Goal: Information Seeking & Learning: Learn about a topic

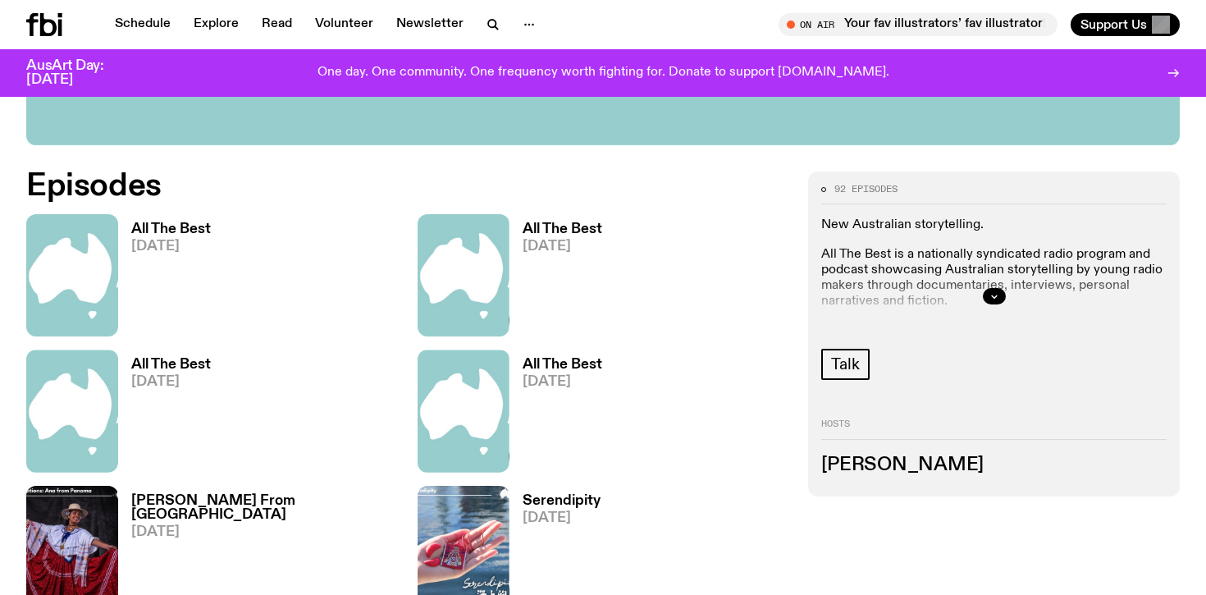
scroll to position [752, 0]
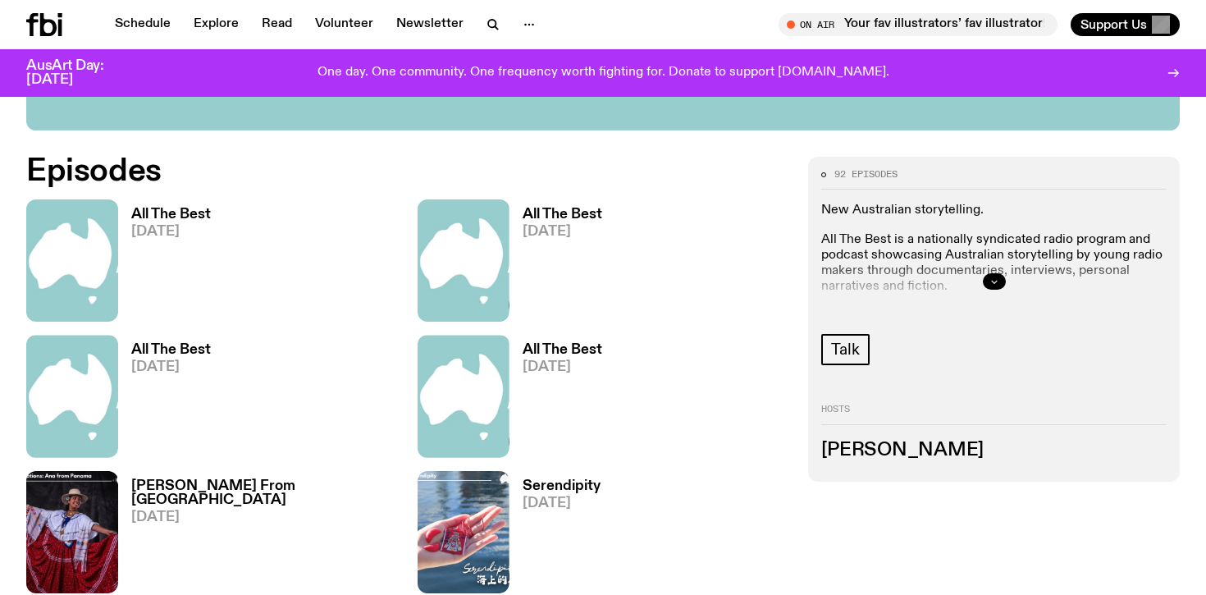
click at [996, 284] on icon "button" at bounding box center [995, 282] width 10 height 10
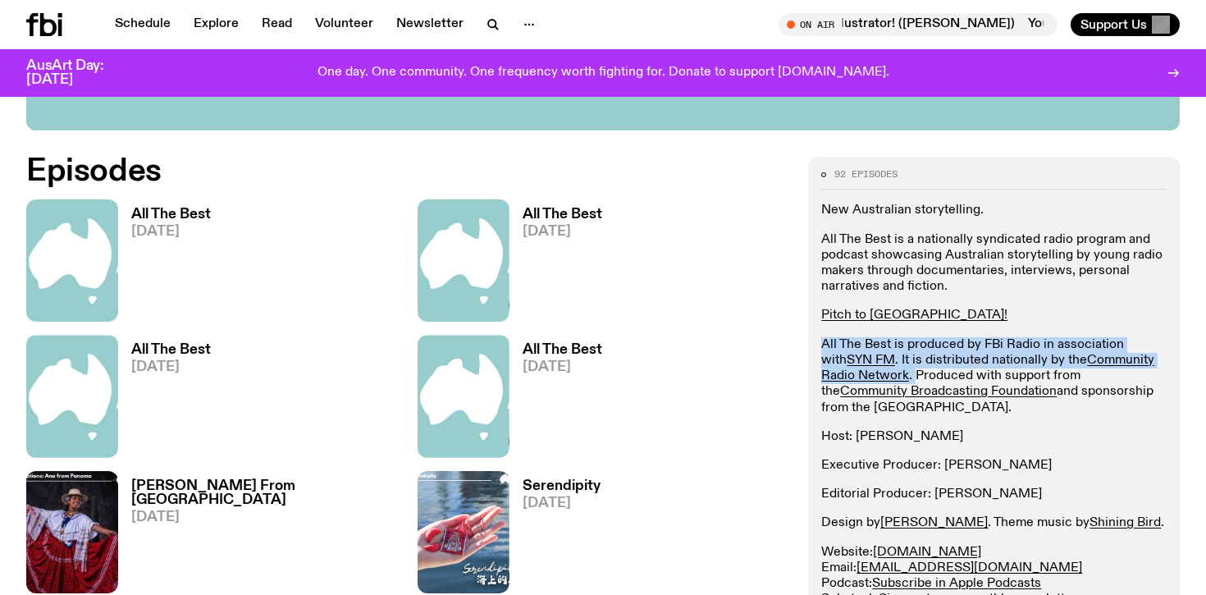
drag, startPoint x: 913, startPoint y: 376, endPoint x: 819, endPoint y: 344, distance: 99.6
click at [819, 344] on div "92 episodes New Australian storytelling. All The Best is a nationally syndicate…" at bounding box center [994, 477] width 372 height 641
copy p "All The Best is produced by FBi Radio in association with SYN FM . It is distri…"
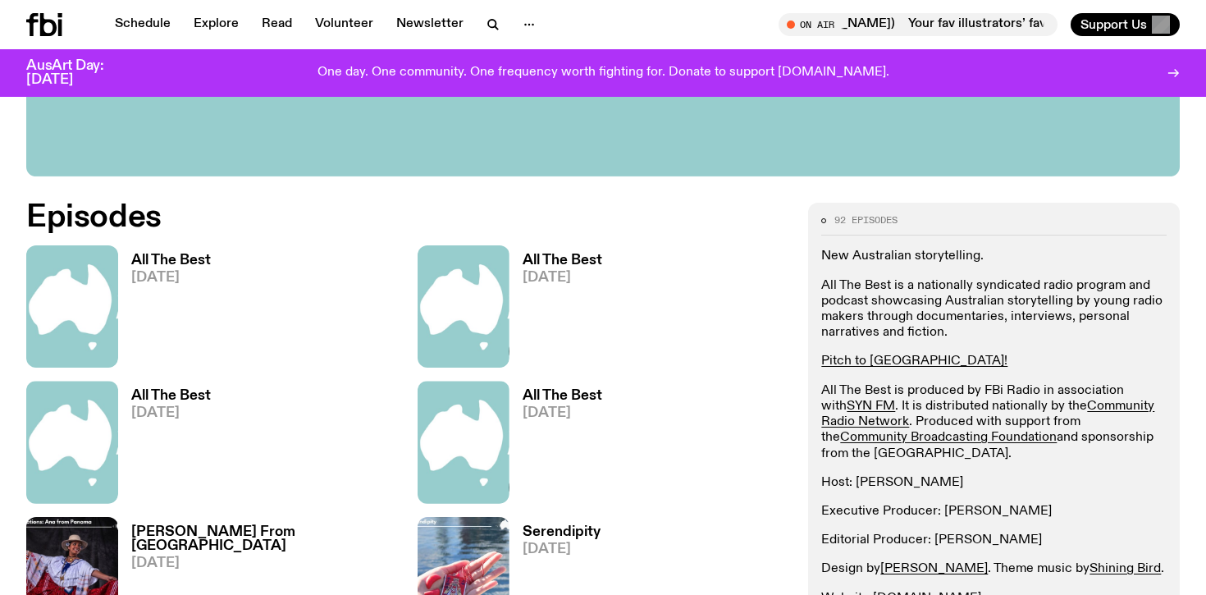
scroll to position [698, 0]
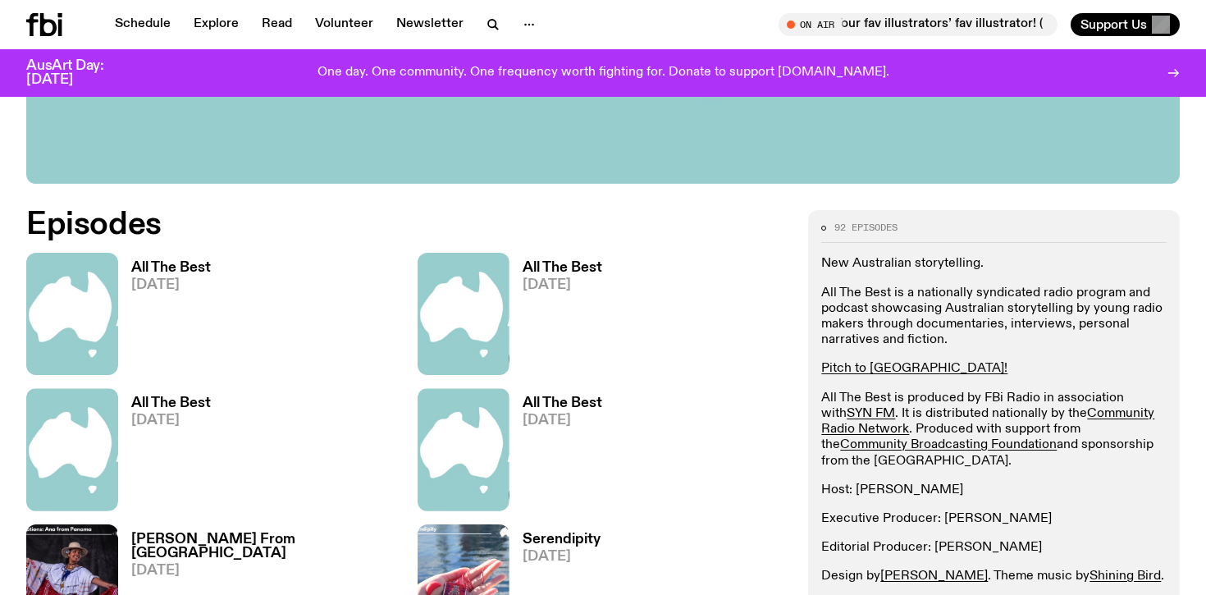
click at [955, 336] on p "All The Best is a nationally syndicated radio program and podcast showcasing Au…" at bounding box center [993, 317] width 345 height 63
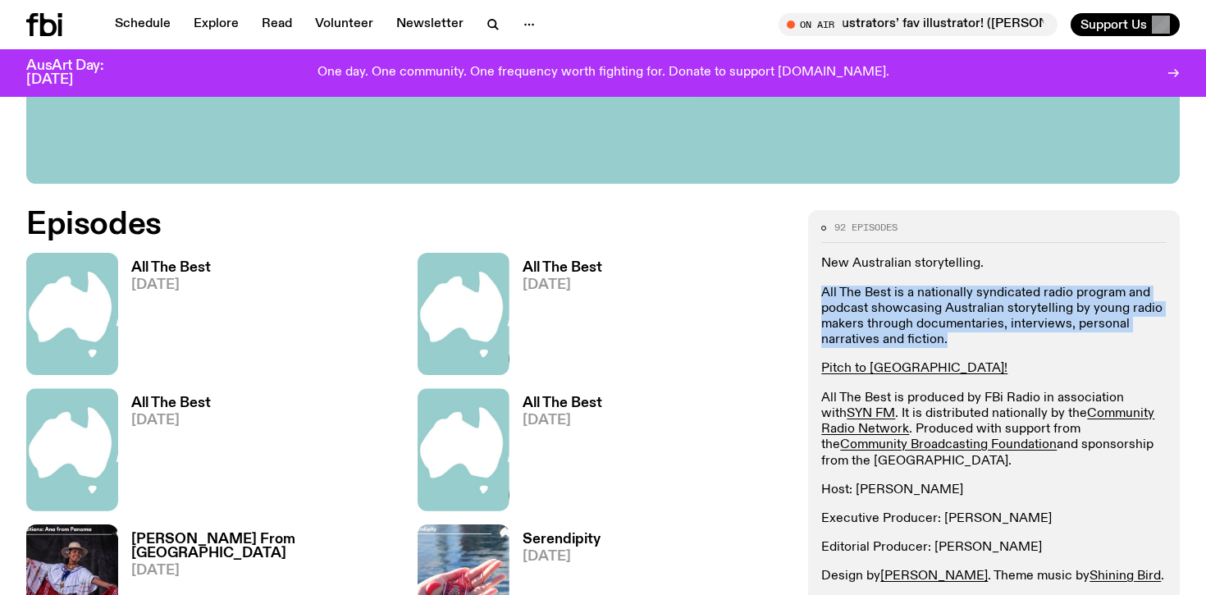
drag, startPoint x: 949, startPoint y: 338, endPoint x: 807, endPoint y: 292, distance: 149.2
copy p "All The Best is a nationally syndicated radio program and podcast showcasing Au…"
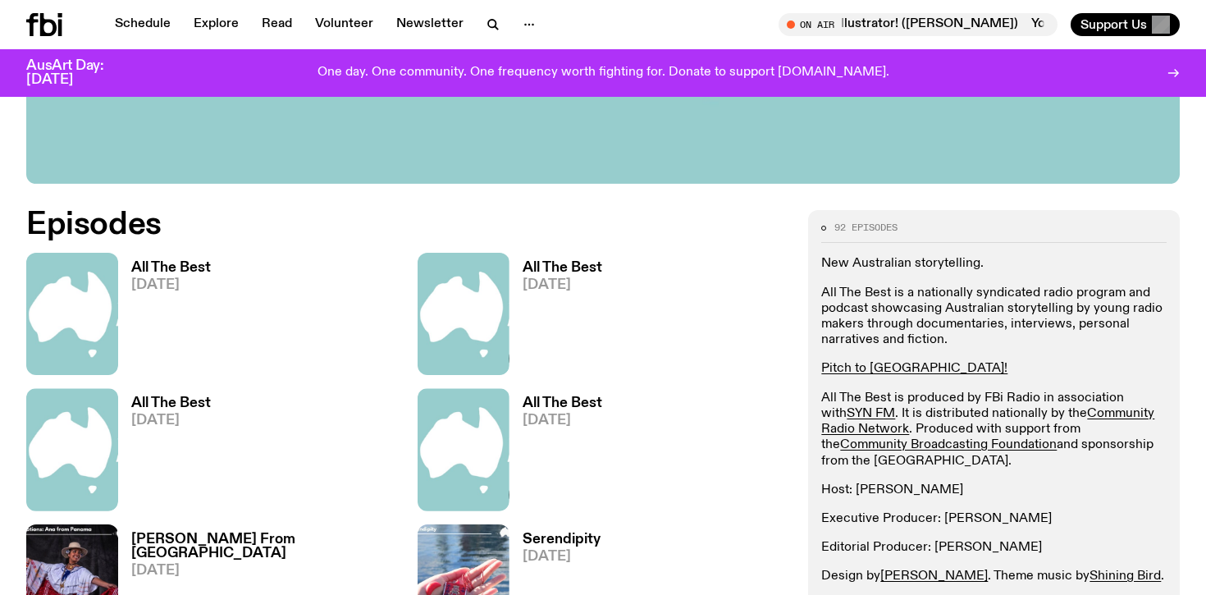
click at [812, 338] on div "92 episodes New Australian storytelling. All The Best is a nationally syndicate…" at bounding box center [994, 530] width 372 height 641
